Goal: Submit feedback/report problem

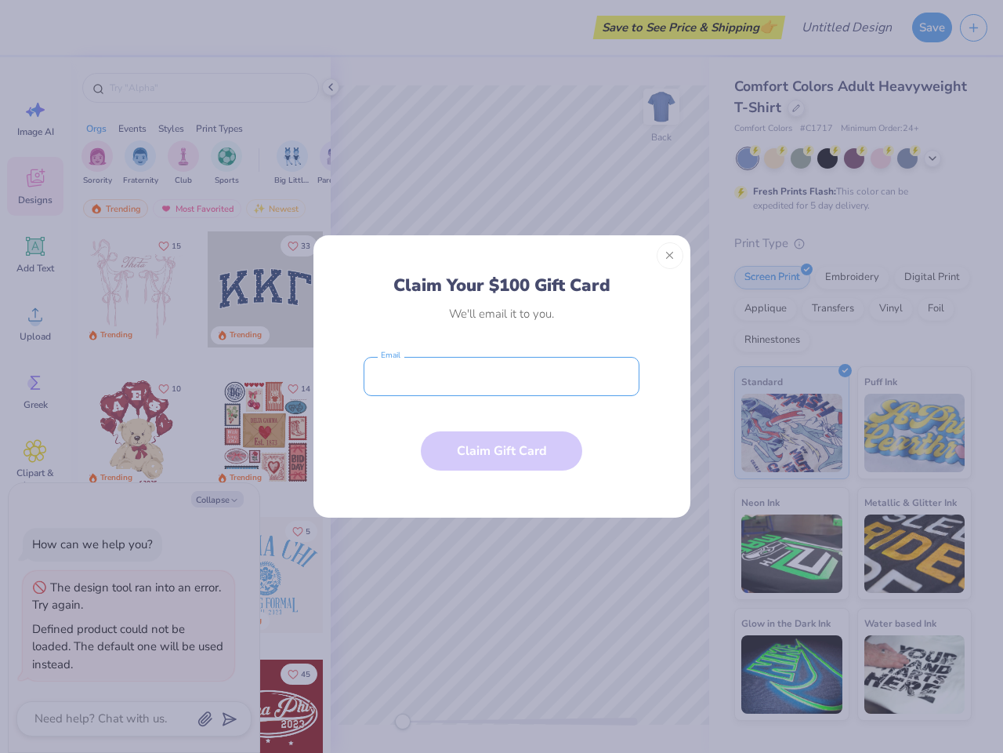
click at [502, 376] on input "email" at bounding box center [502, 376] width 276 height 39
click at [670, 256] on button "Close" at bounding box center [670, 255] width 27 height 27
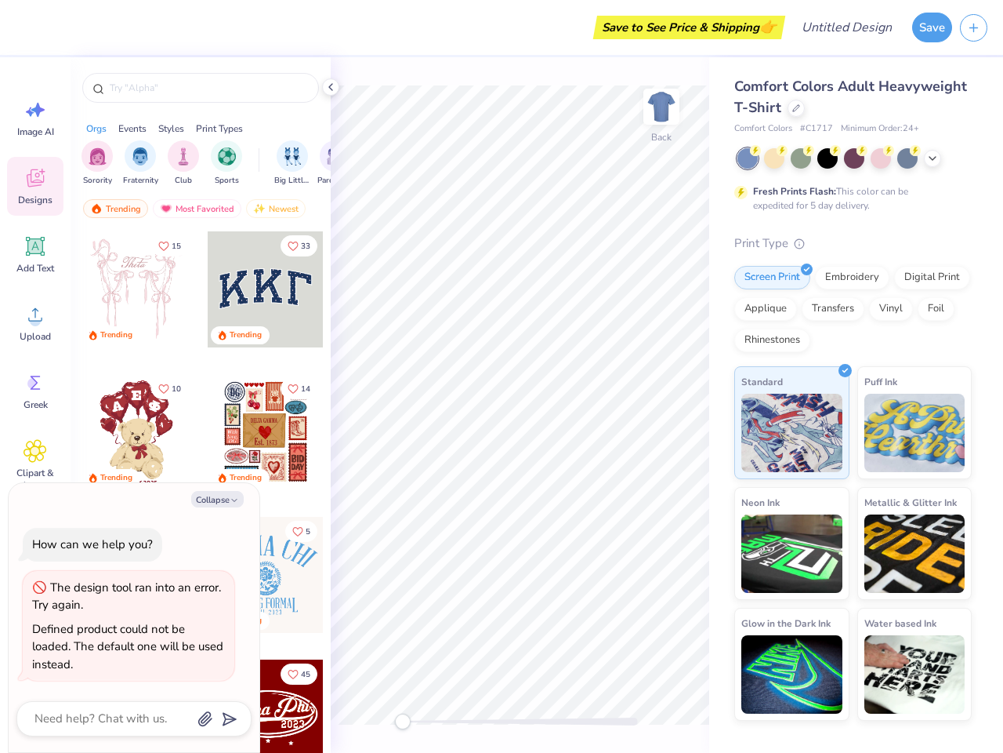
type textarea "x"
